Goal: Navigation & Orientation: Find specific page/section

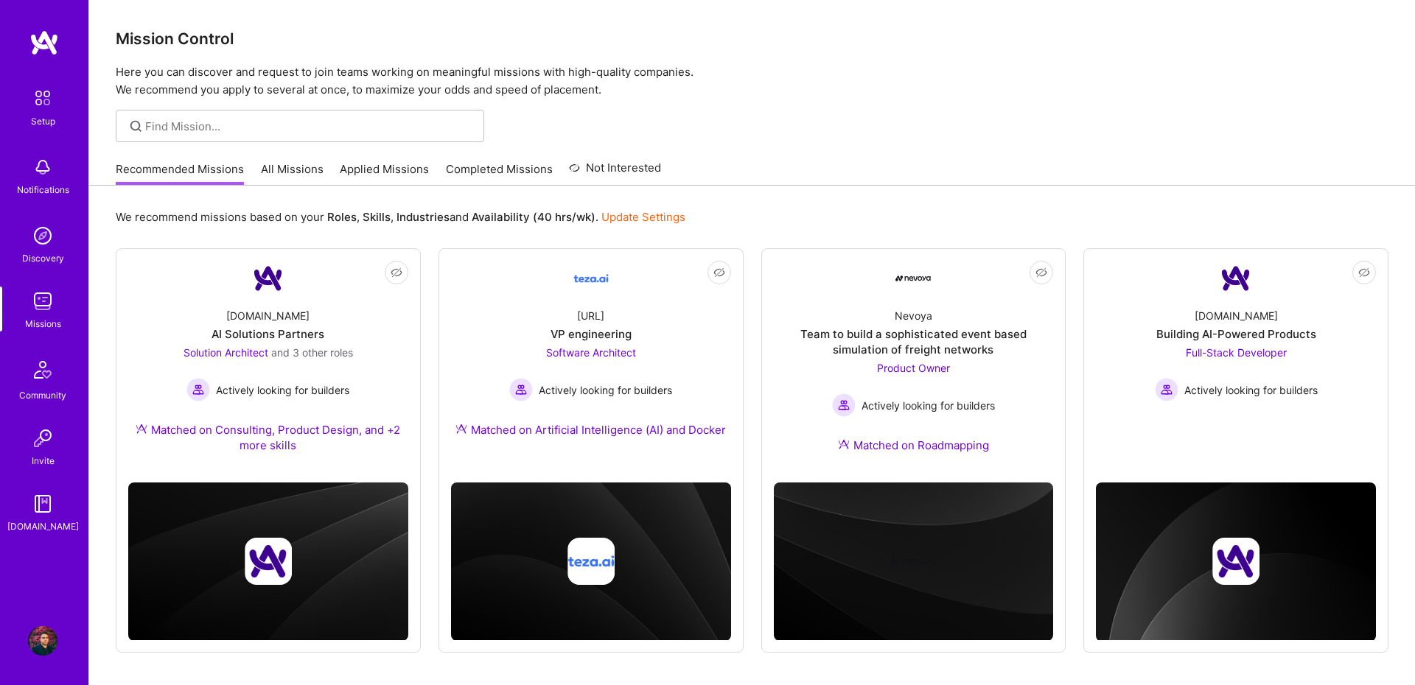
click at [267, 171] on link "All Missions" at bounding box center [292, 173] width 63 height 24
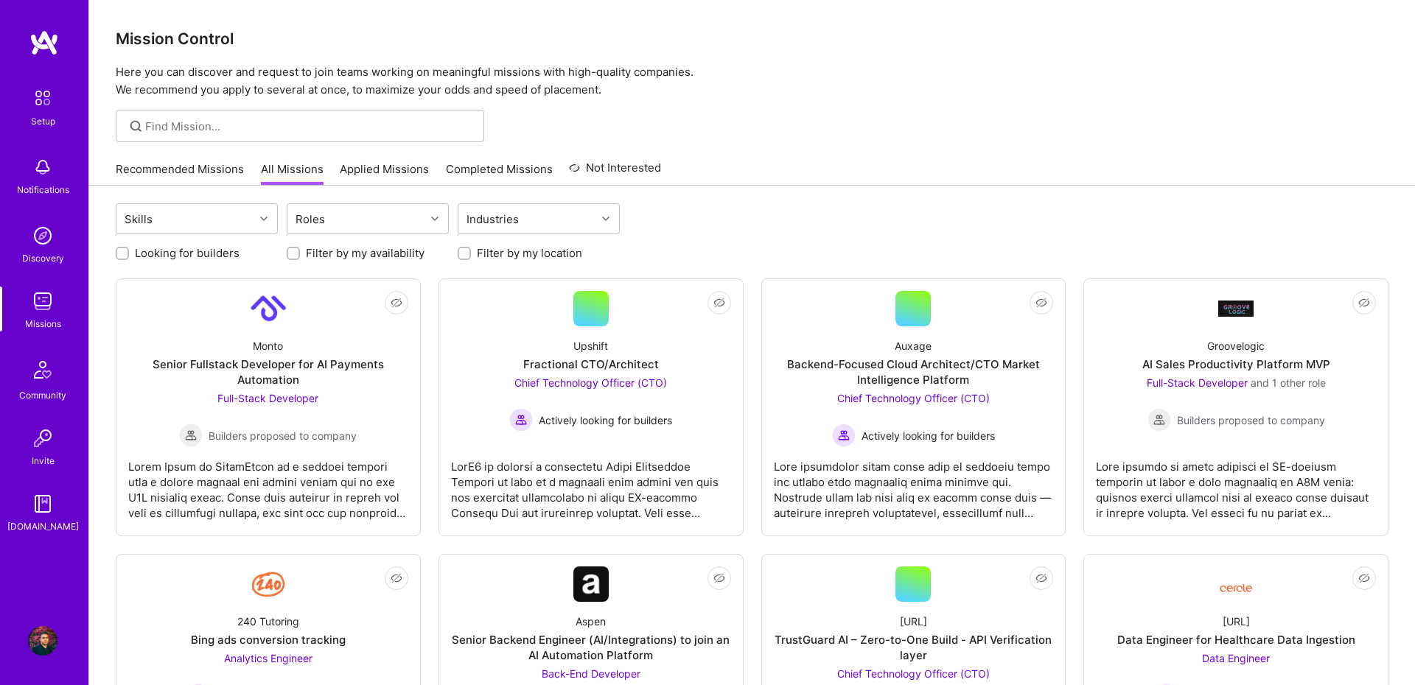
click at [204, 171] on link "Recommended Missions" at bounding box center [180, 173] width 128 height 24
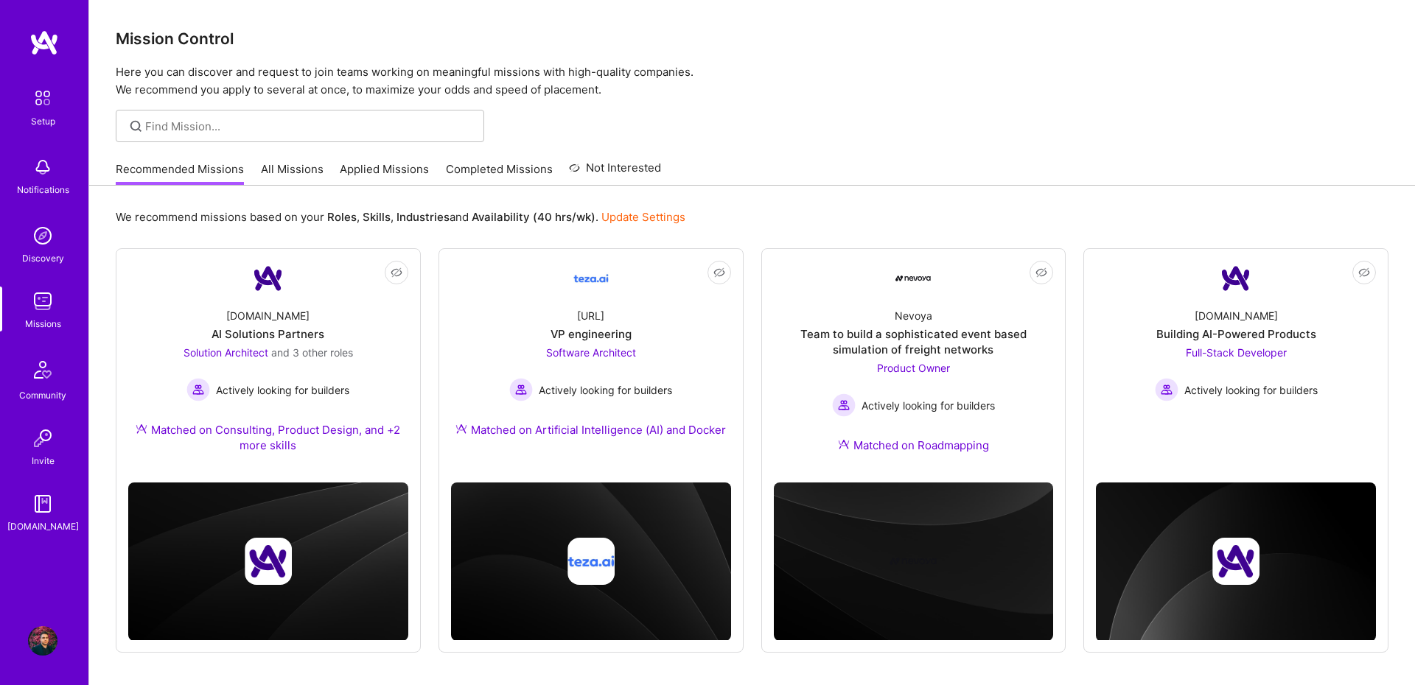
click at [268, 174] on link "All Missions" at bounding box center [292, 173] width 63 height 24
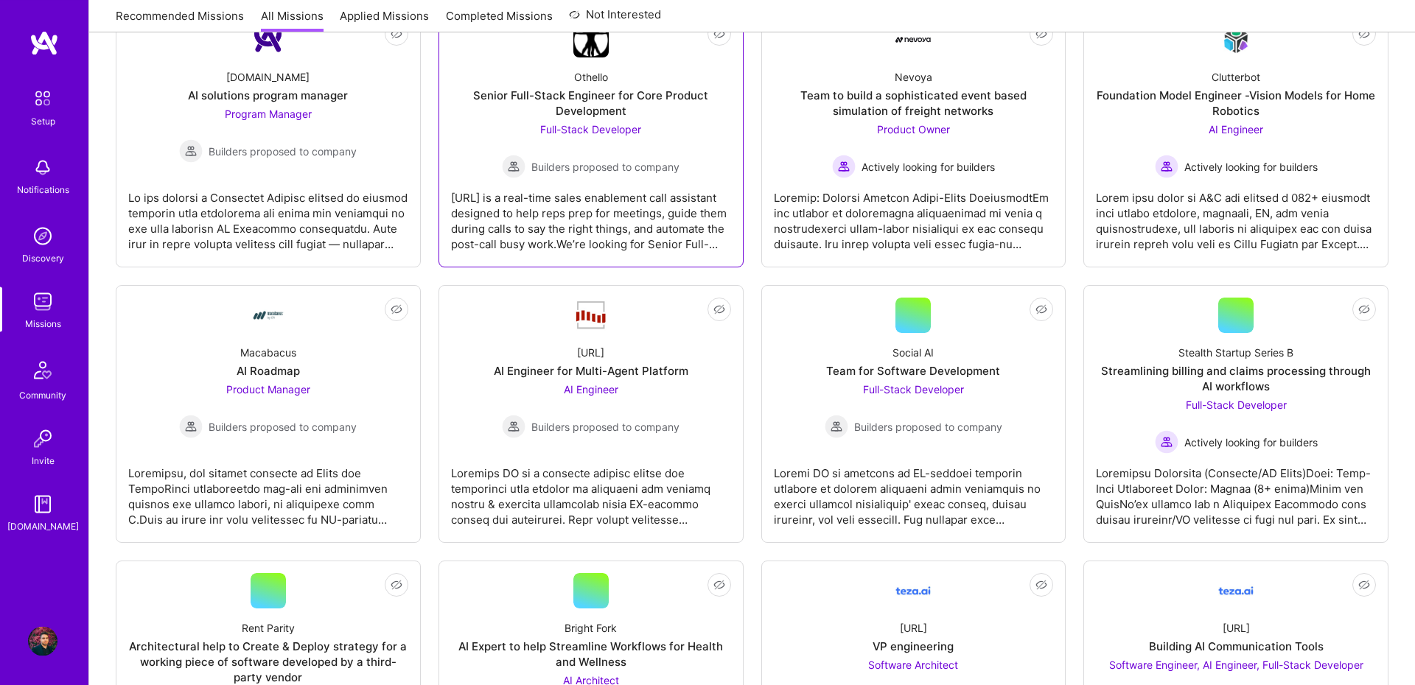
scroll to position [1932, 0]
